Goal: Navigation & Orientation: Find specific page/section

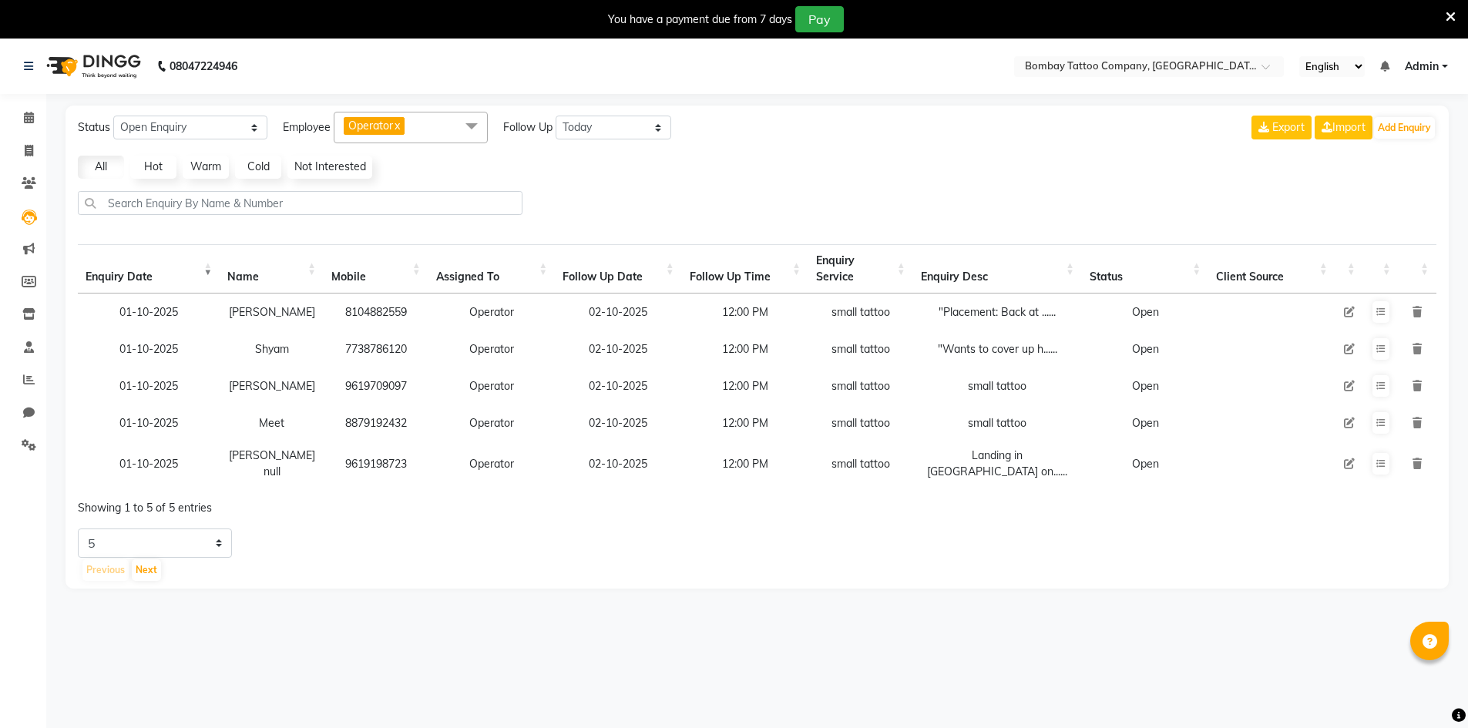
select select "Open"
select select "today"
click at [32, 352] on icon at bounding box center [29, 347] width 10 height 12
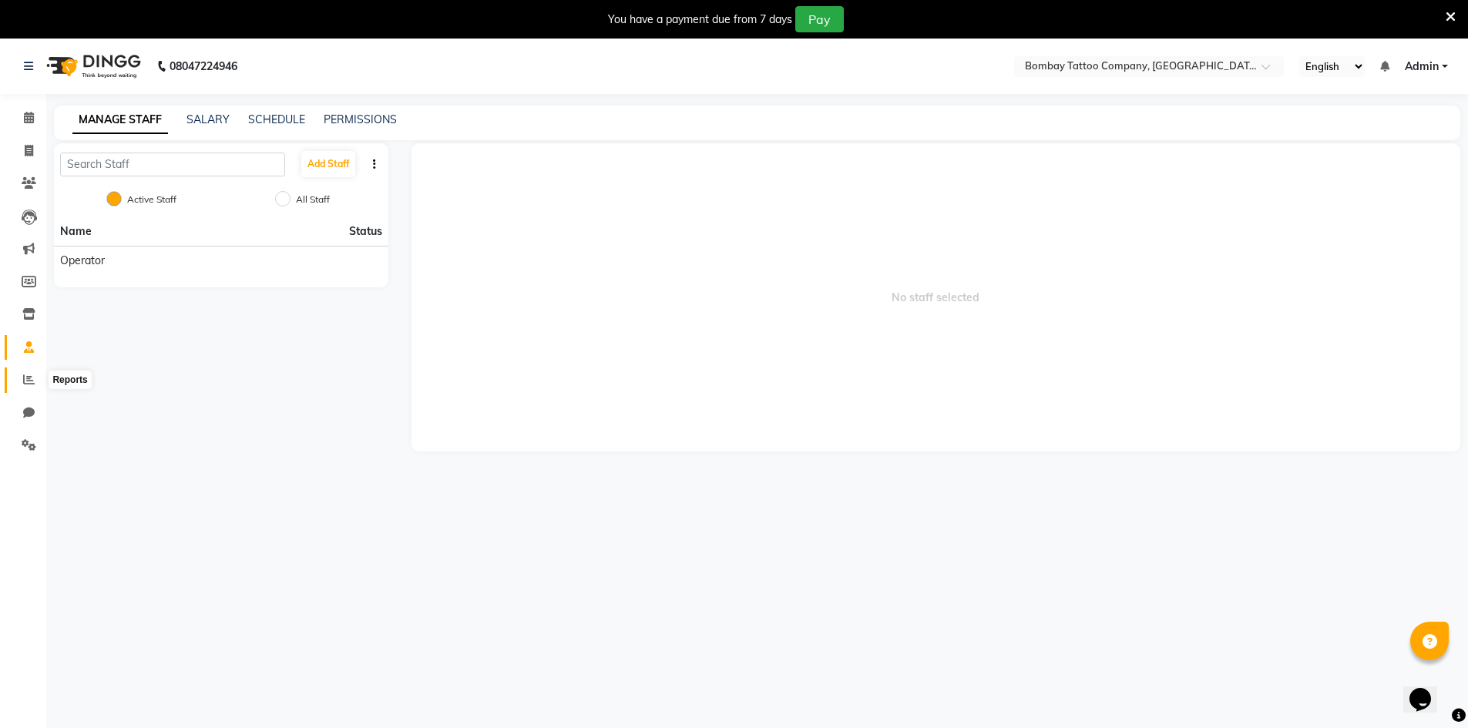
click at [33, 374] on span at bounding box center [28, 380] width 27 height 18
